Goal: Task Accomplishment & Management: Manage account settings

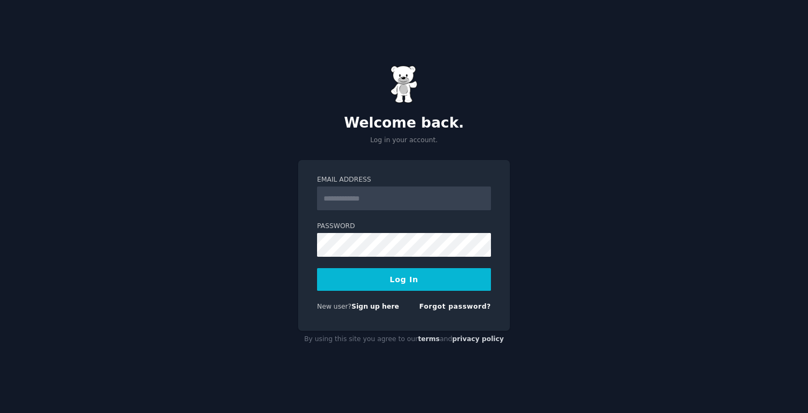
click at [361, 200] on input "Email Address" at bounding box center [404, 198] width 174 height 24
type input "**********"
click at [402, 278] on button "Log In" at bounding box center [404, 279] width 174 height 23
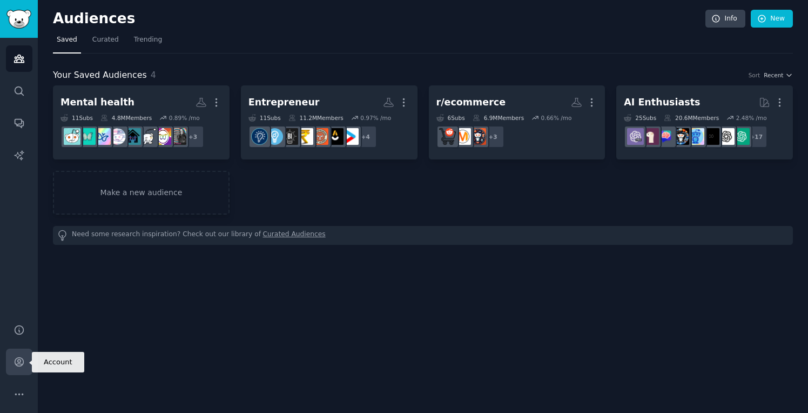
click at [18, 359] on icon "Sidebar" at bounding box center [19, 362] width 9 height 9
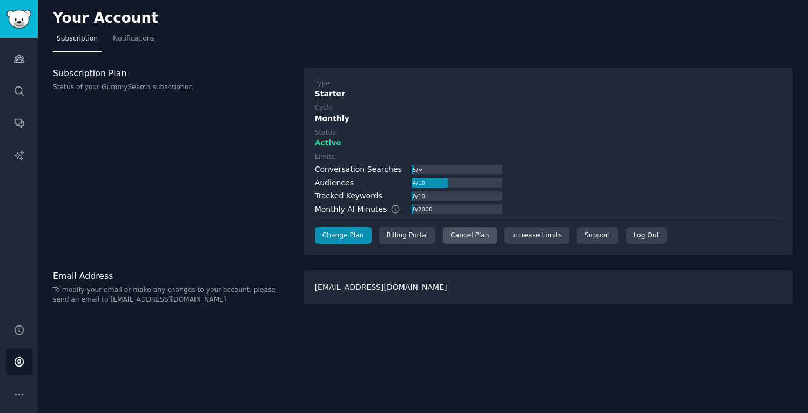
click at [482, 238] on div "Cancel Plan" at bounding box center [469, 235] width 53 height 17
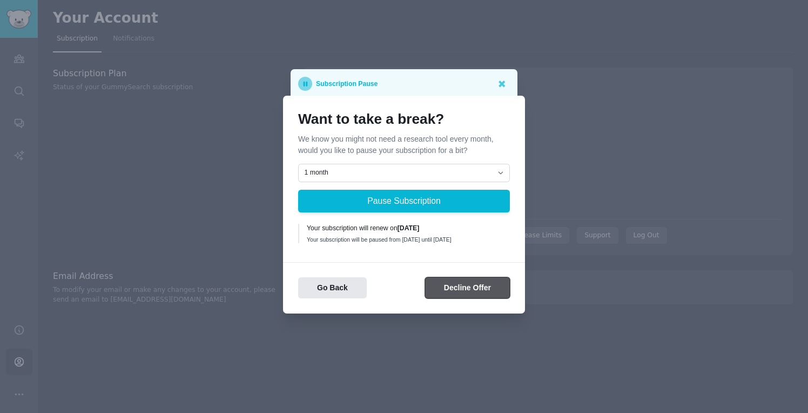
click at [462, 293] on button "Decline Offer" at bounding box center [467, 287] width 85 height 21
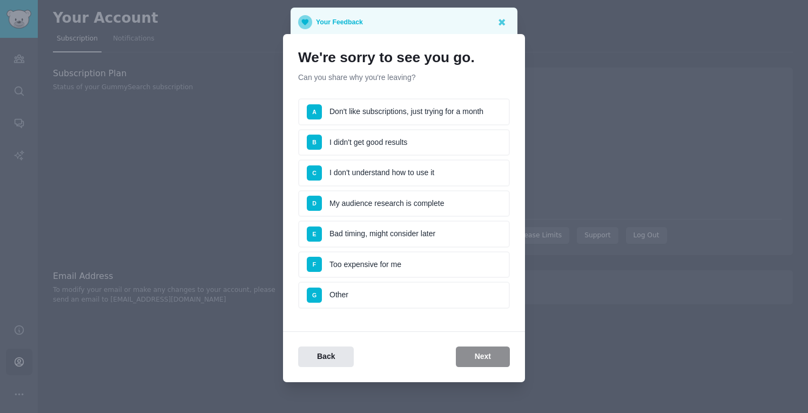
click at [415, 112] on li "A Don't like subscriptions, just trying for a month" at bounding box center [404, 111] width 212 height 27
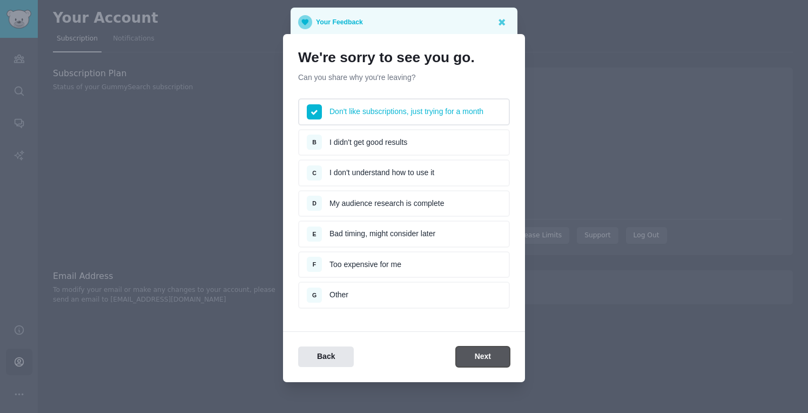
click at [482, 362] on button "Next" at bounding box center [483, 356] width 54 height 21
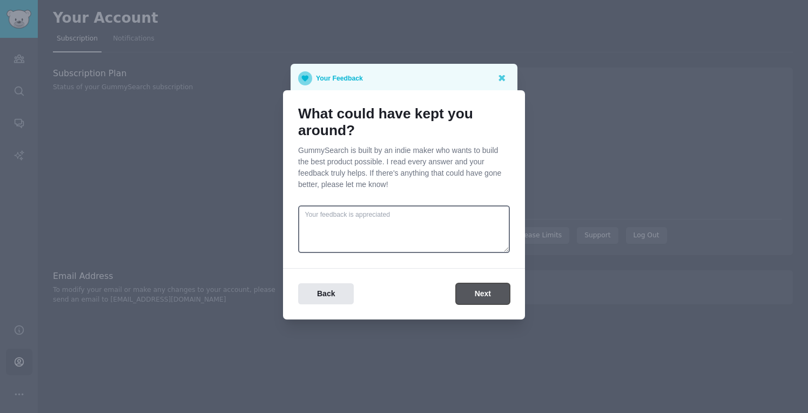
click at [486, 295] on button "Next" at bounding box center [483, 293] width 54 height 21
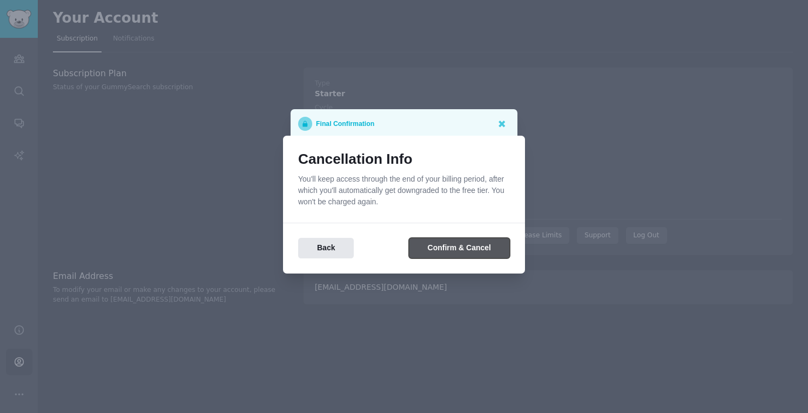
click at [433, 250] on button "Confirm & Cancel" at bounding box center [459, 248] width 101 height 21
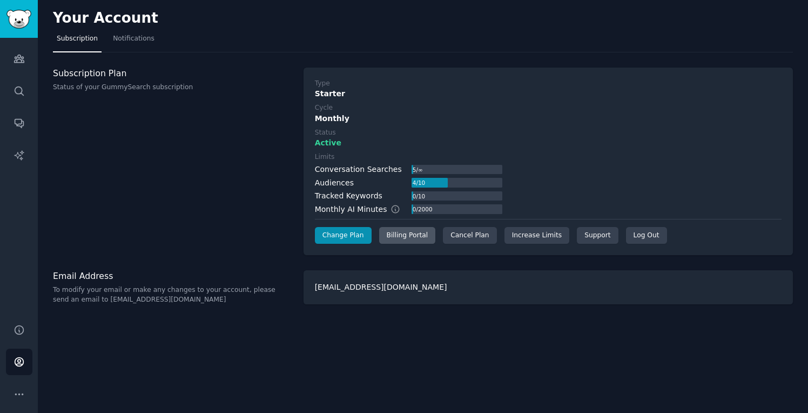
click at [406, 240] on div "Billing Portal" at bounding box center [407, 235] width 57 height 17
